Goal: Navigation & Orientation: Find specific page/section

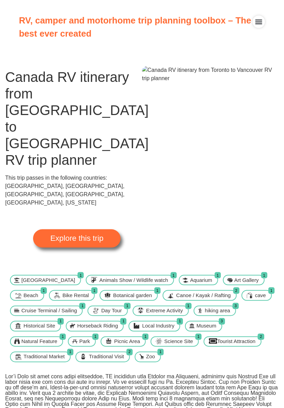
click at [58, 234] on span "Explore this trip" at bounding box center [76, 238] width 53 height 8
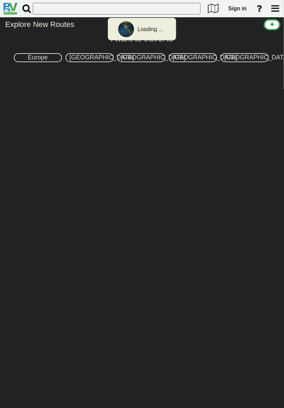
select select "number:8"
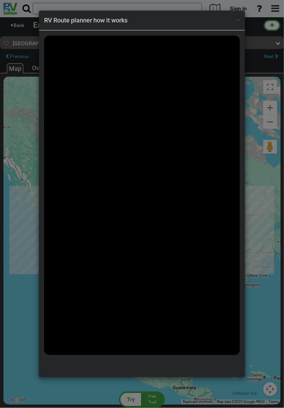
click at [240, 22] on span "×" at bounding box center [238, 19] width 4 height 8
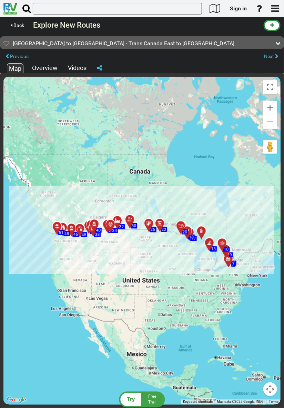
click at [48, 66] on div "Overview" at bounding box center [44, 68] width 29 height 9
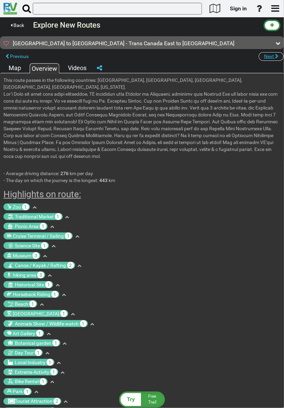
click at [271, 60] on button "Next" at bounding box center [272, 56] width 26 height 9
